Goal: Information Seeking & Learning: Find specific fact

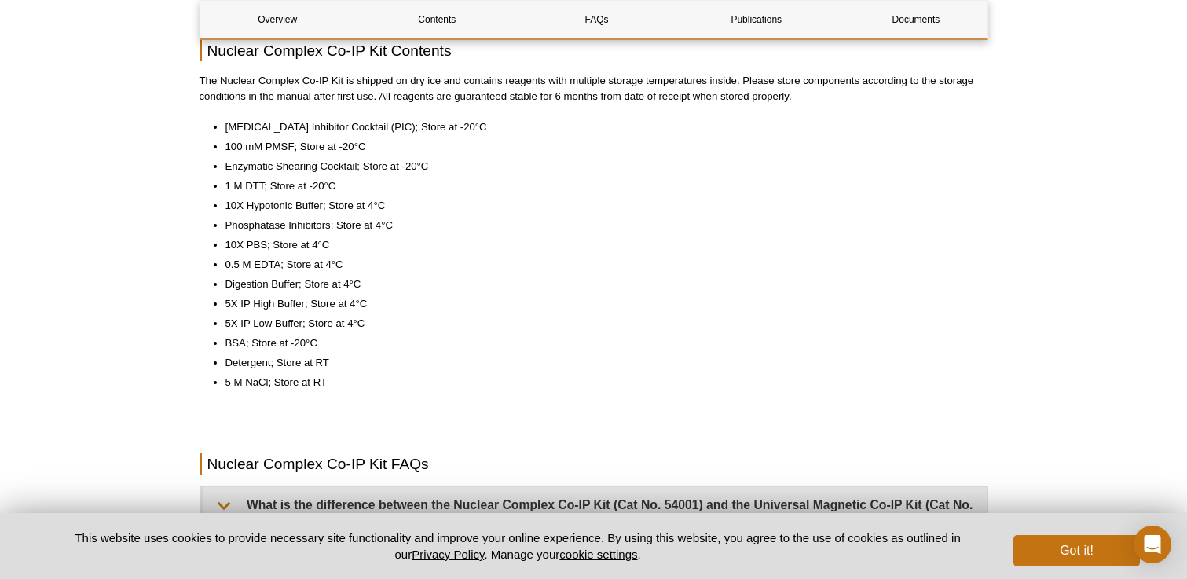
scroll to position [1124, 0]
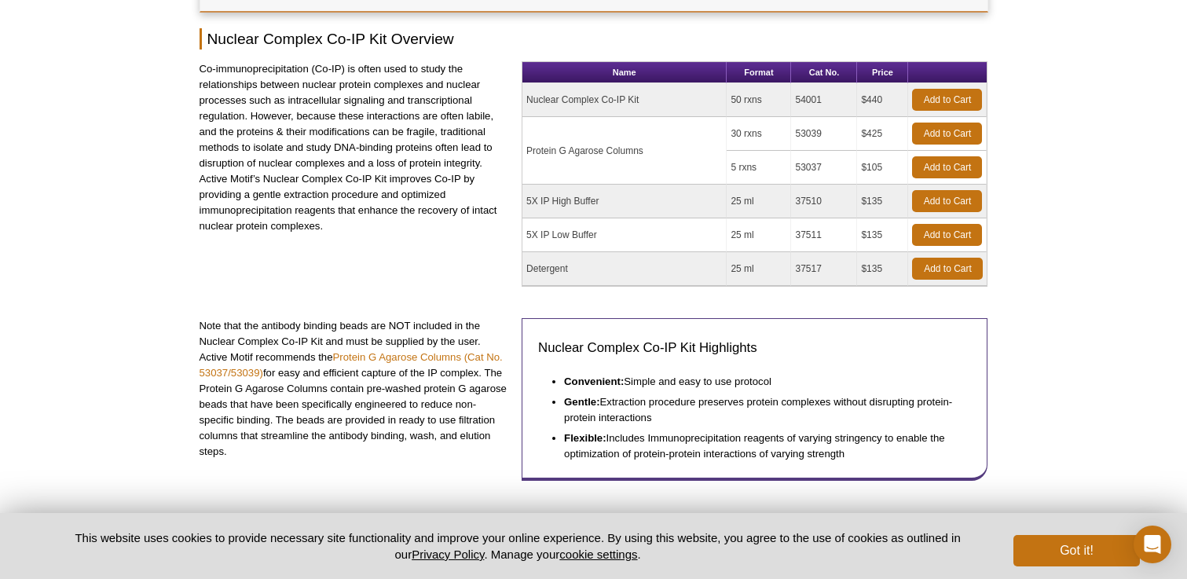
scroll to position [222, 0]
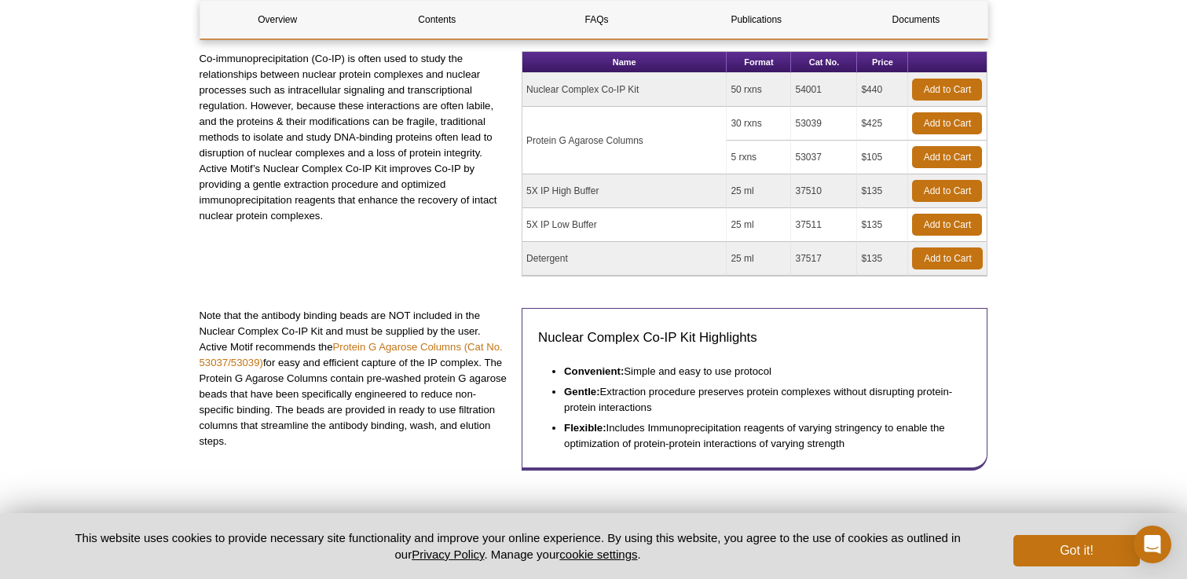
drag, startPoint x: 654, startPoint y: 141, endPoint x: 526, endPoint y: 141, distance: 128.0
click at [526, 141] on td "Protein G Agarose Columns" at bounding box center [624, 141] width 204 height 68
copy td "Protein G Agarose Columns"
drag, startPoint x: 824, startPoint y: 126, endPoint x: 793, endPoint y: 126, distance: 30.6
click at [793, 126] on td "53039" at bounding box center [824, 124] width 66 height 34
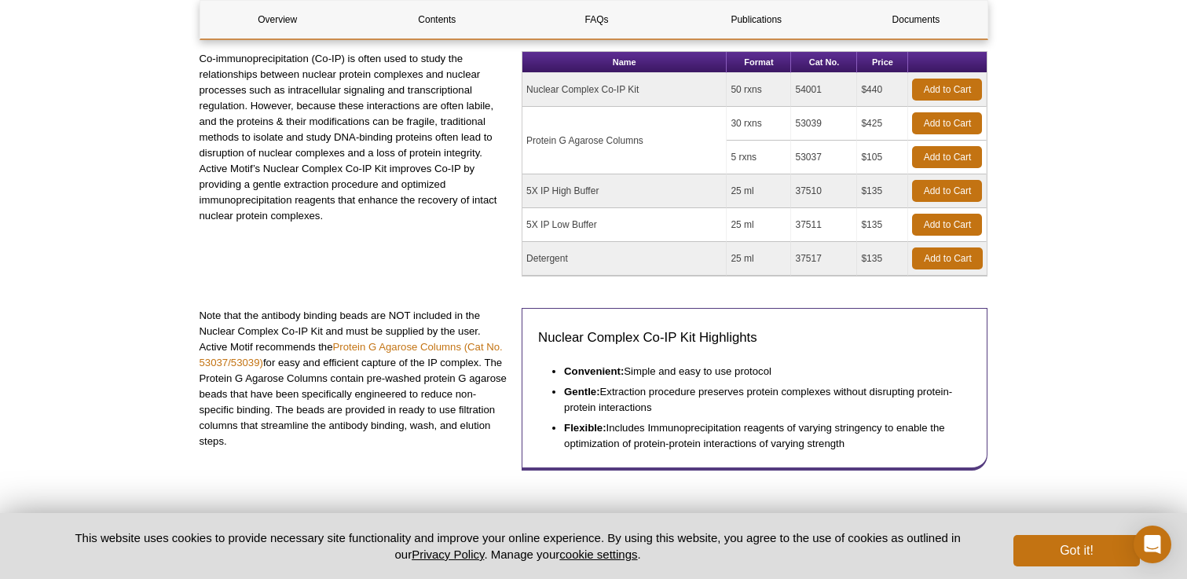
copy td "53039"
click at [598, 346] on h3 "Nuclear Complex Co-IP Kit Highlights" at bounding box center [754, 337] width 433 height 19
